Goal: Information Seeking & Learning: Learn about a topic

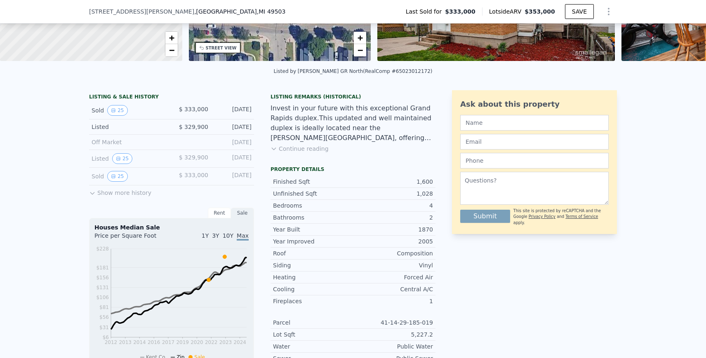
scroll to position [153, 0]
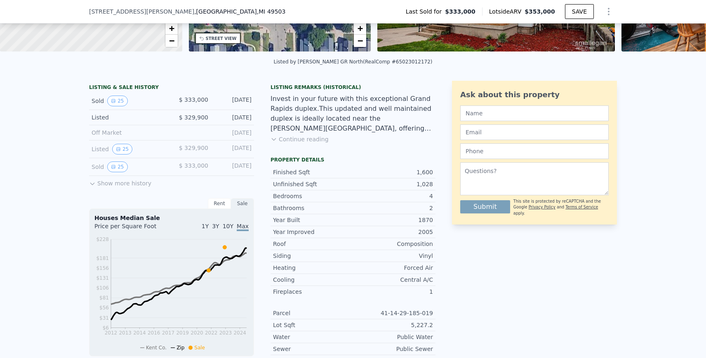
click at [123, 181] on button "Show more history" at bounding box center [120, 182] width 62 height 12
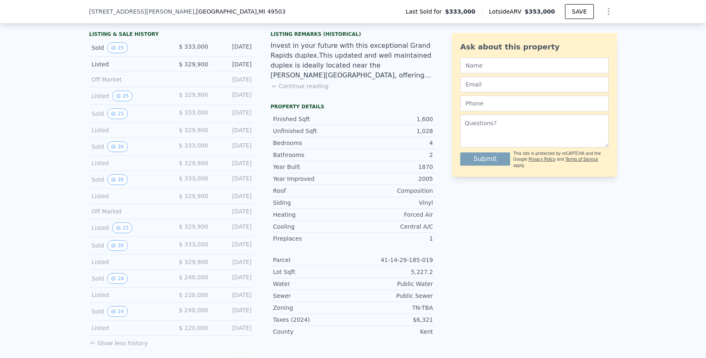
scroll to position [208, 0]
click at [120, 223] on button "23" at bounding box center [122, 226] width 20 height 11
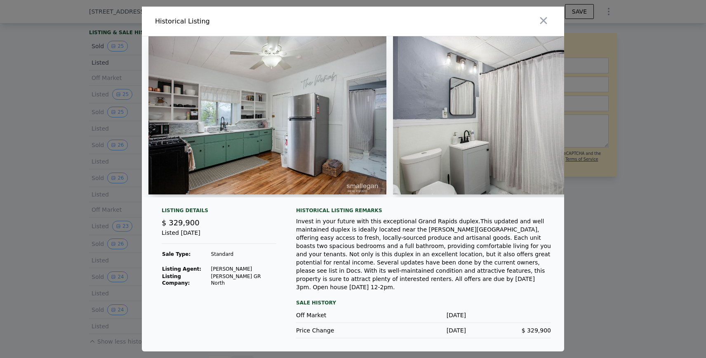
scroll to position [0, 19]
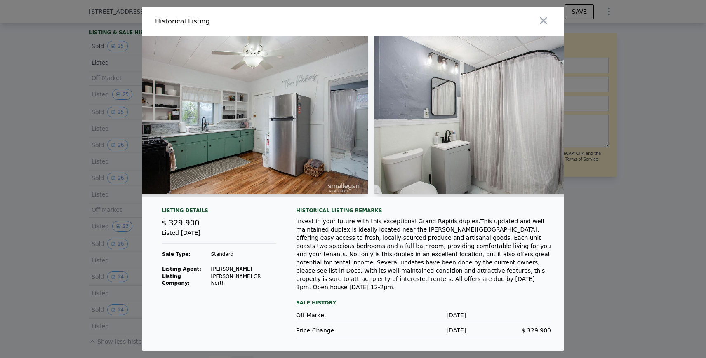
click at [44, 236] on div at bounding box center [353, 179] width 706 height 358
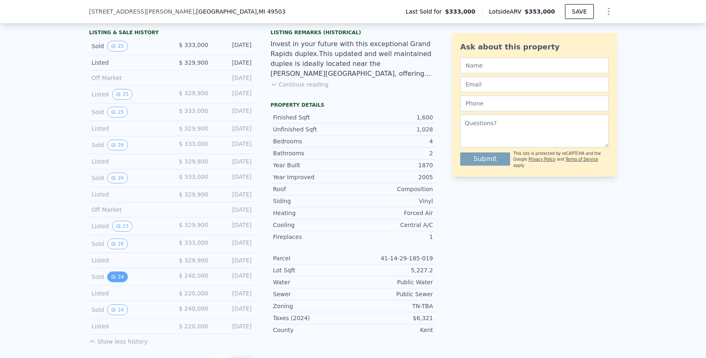
click at [119, 277] on button "24" at bounding box center [117, 277] width 20 height 11
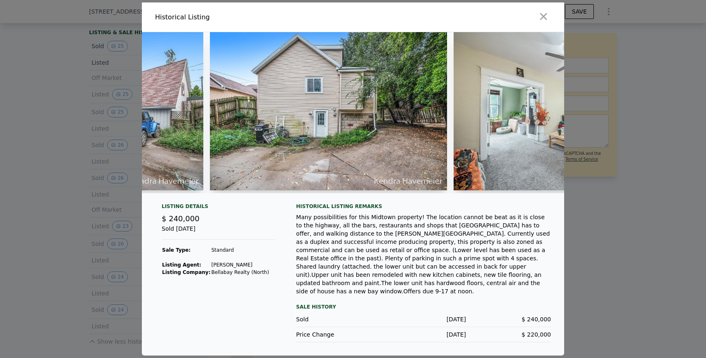
scroll to position [0, 1207]
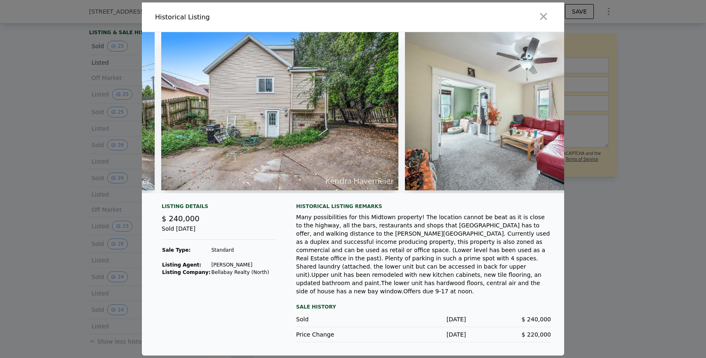
click at [308, 172] on img at bounding box center [280, 111] width 238 height 158
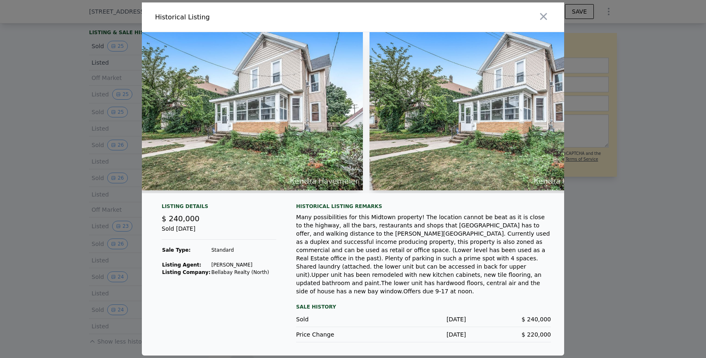
scroll to position [0, 0]
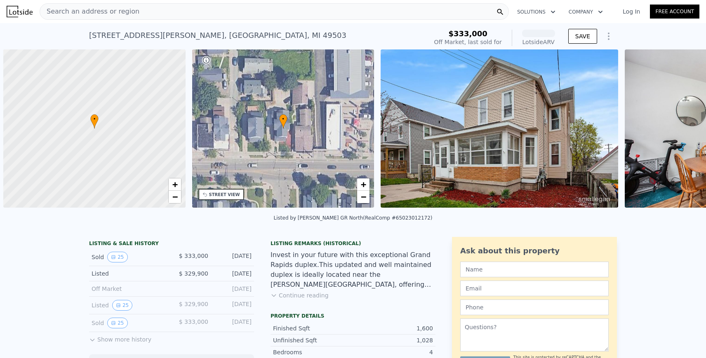
scroll to position [0, 3]
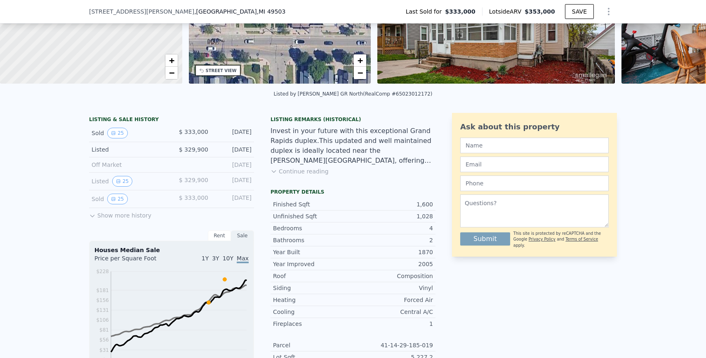
click at [139, 213] on button "Show more history" at bounding box center [120, 214] width 62 height 12
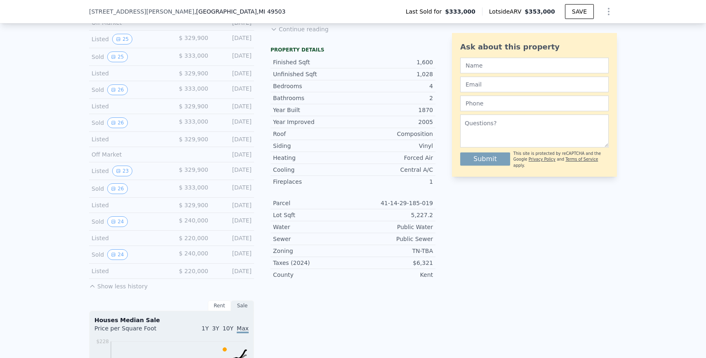
scroll to position [270, 0]
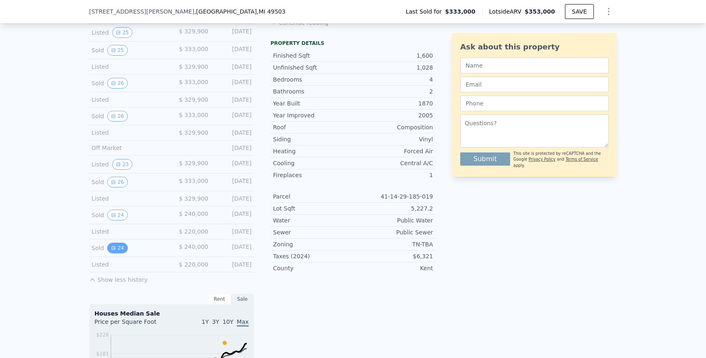
click at [118, 246] on button "24" at bounding box center [117, 248] width 20 height 11
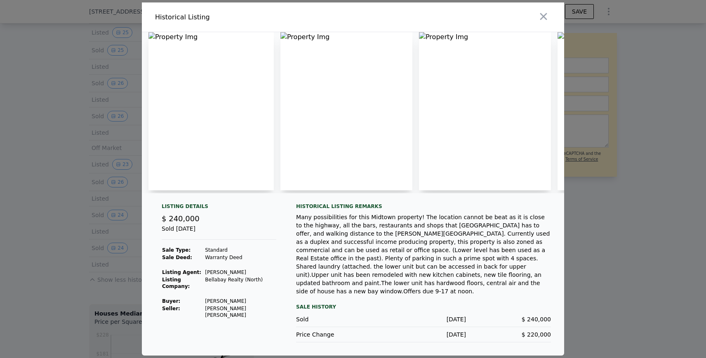
click at [59, 195] on div at bounding box center [353, 179] width 706 height 358
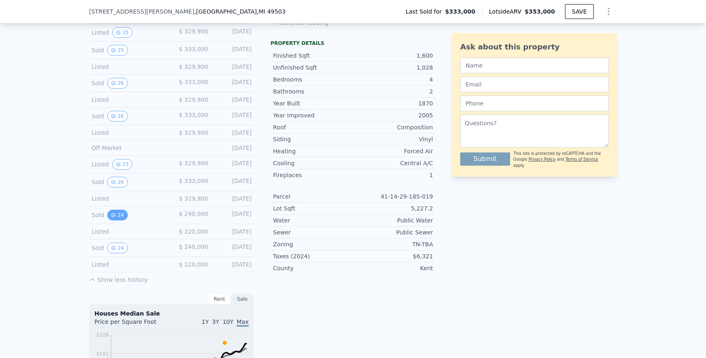
click at [122, 214] on button "24" at bounding box center [117, 215] width 20 height 11
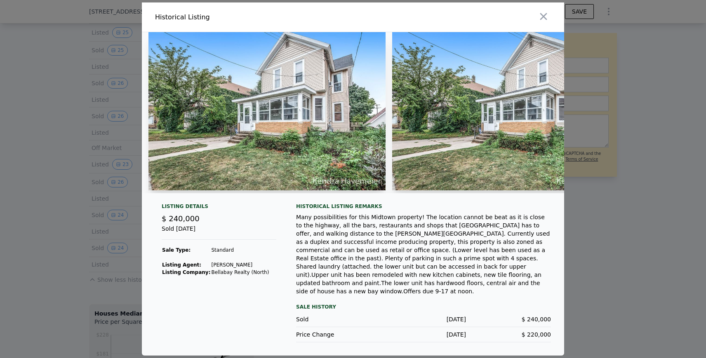
click at [271, 109] on img at bounding box center [266, 111] width 237 height 158
click at [269, 128] on img at bounding box center [266, 111] width 237 height 158
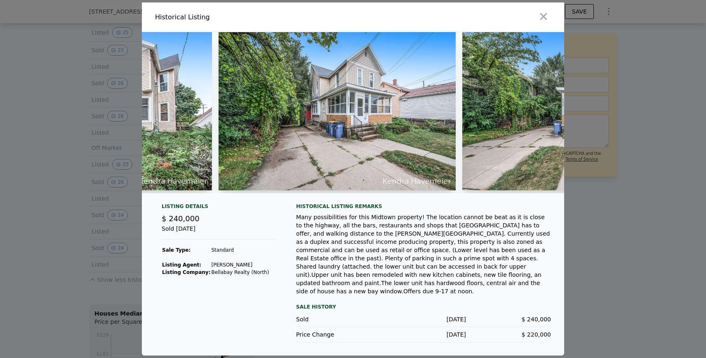
scroll to position [0, 421]
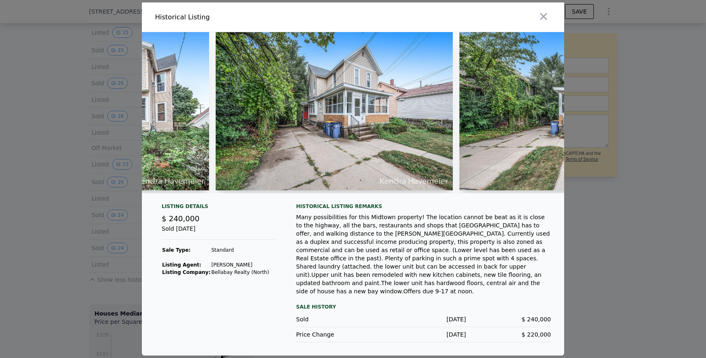
click at [372, 152] on img at bounding box center [335, 111] width 238 height 158
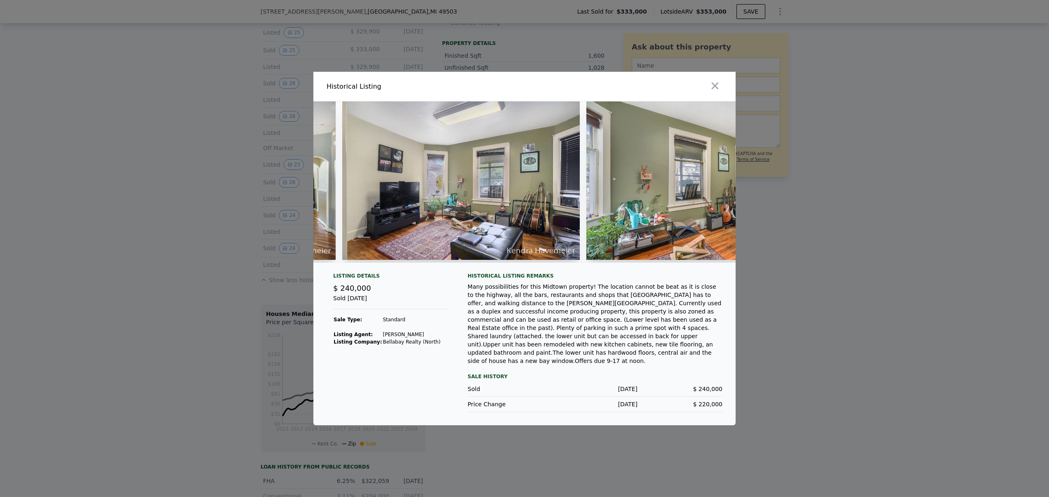
scroll to position [276, 0]
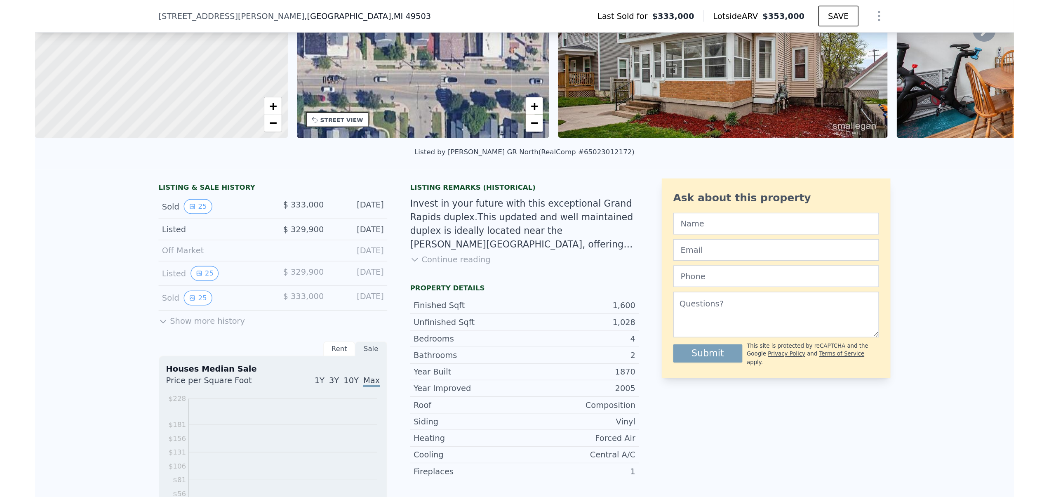
scroll to position [157, 0]
